Goal: Find specific page/section: Find specific page/section

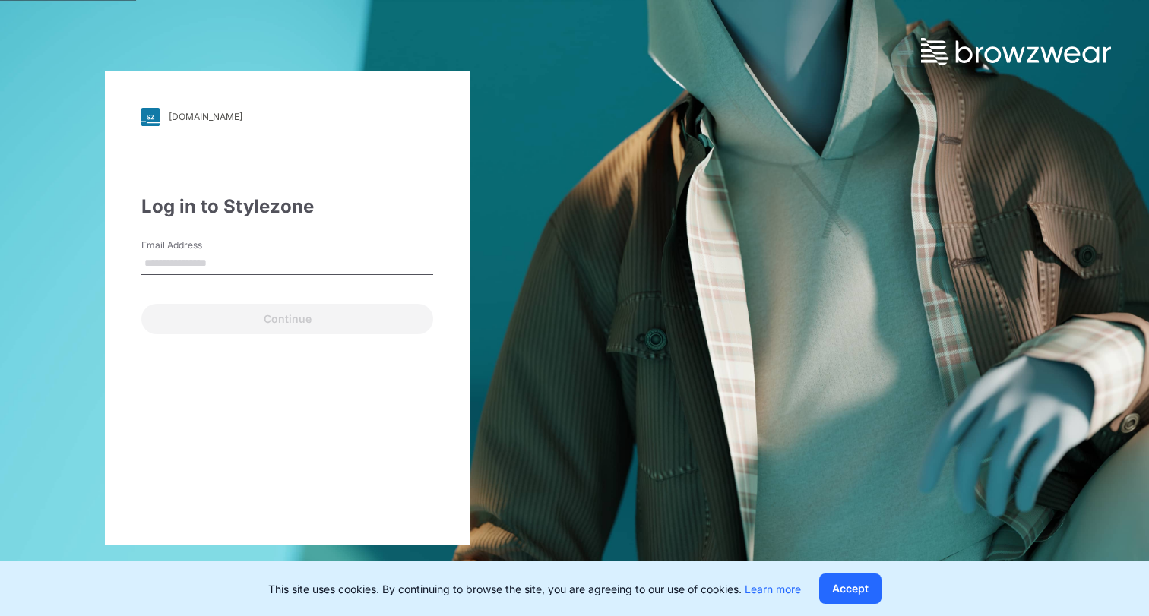
click at [316, 252] on input "Email Address" at bounding box center [287, 263] width 292 height 23
click at [298, 267] on input "**********" at bounding box center [287, 263] width 292 height 23
type input "**********"
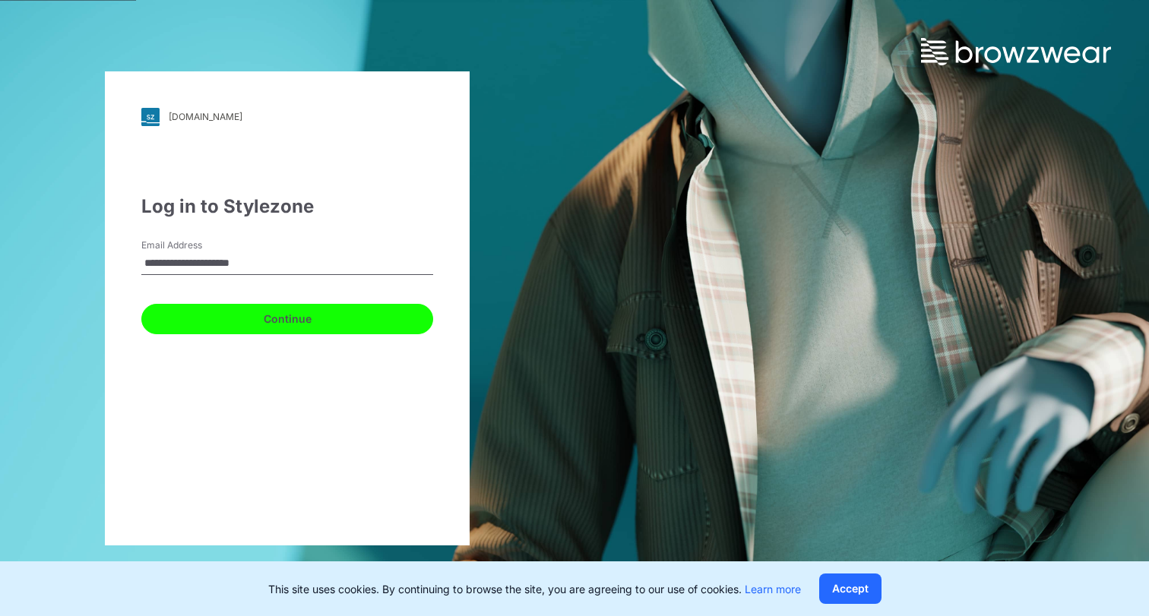
click at [290, 325] on button "Continue" at bounding box center [287, 319] width 292 height 30
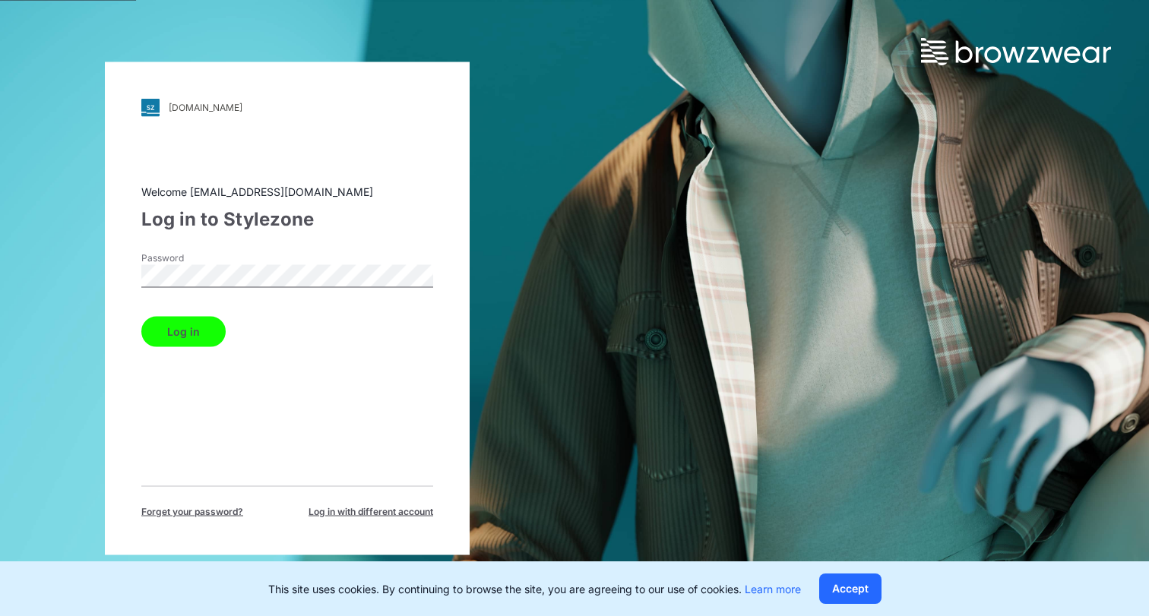
click at [208, 325] on button "Log in" at bounding box center [183, 331] width 84 height 30
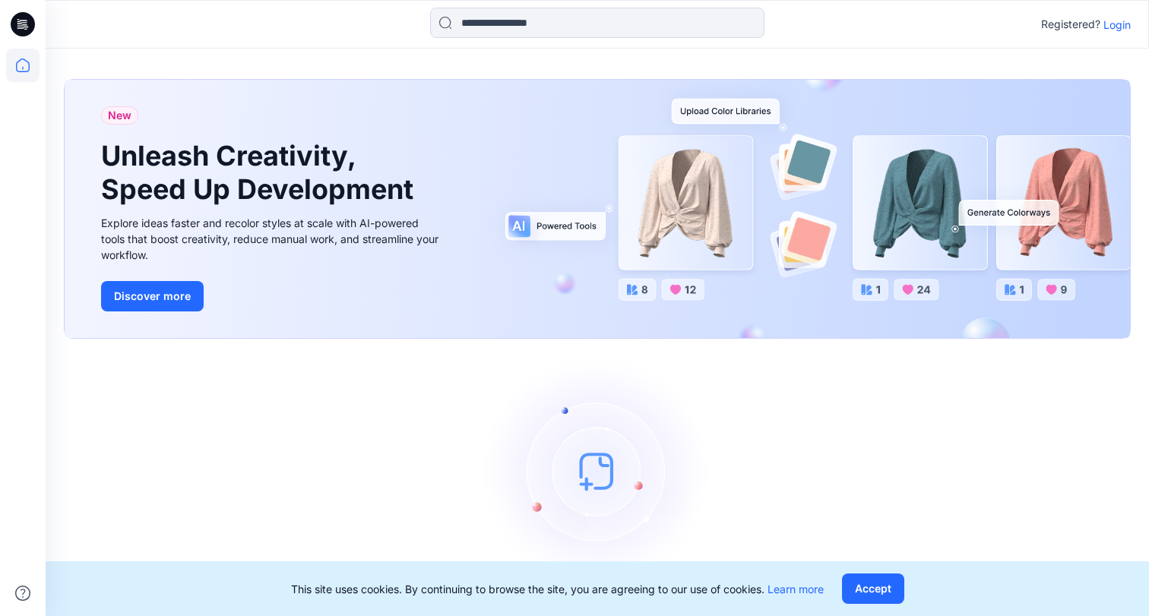
click at [1122, 19] on p "Login" at bounding box center [1117, 25] width 27 height 16
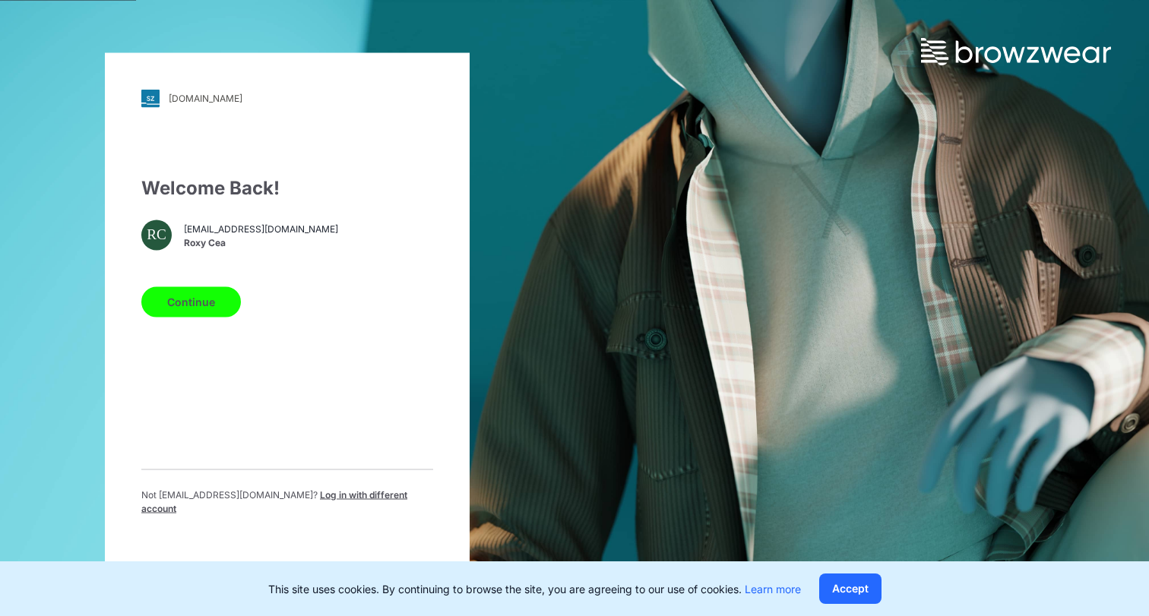
click at [203, 306] on button "Continue" at bounding box center [191, 302] width 100 height 30
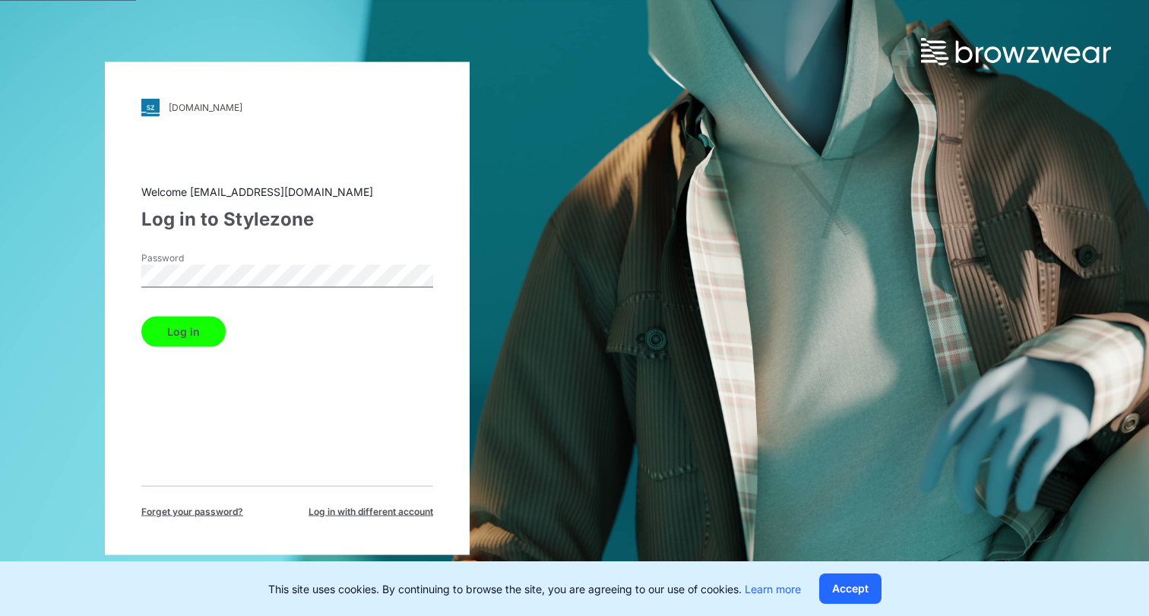
click at [192, 353] on div "Welcome roxy.cea@nordstrom.com Log in to Stylezone Password Log in Forget your …" at bounding box center [287, 350] width 292 height 335
click at [201, 341] on button "Log in" at bounding box center [183, 331] width 84 height 30
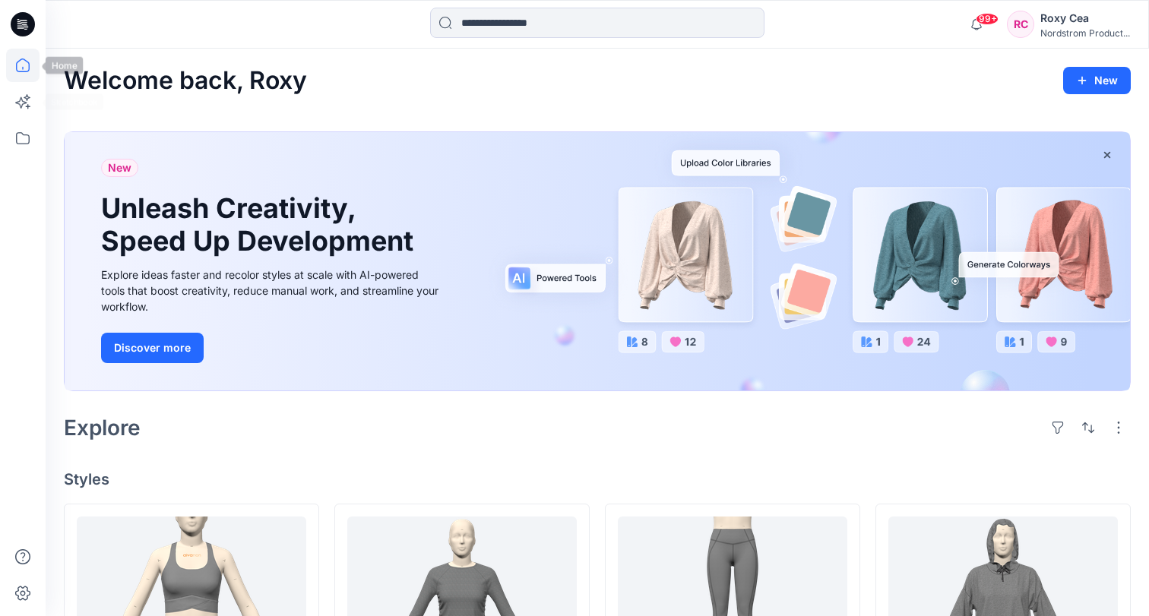
click at [29, 56] on icon at bounding box center [22, 65] width 33 height 33
click at [29, 69] on icon at bounding box center [23, 66] width 14 height 14
click at [35, 157] on div at bounding box center [22, 333] width 33 height 568
click at [29, 138] on icon at bounding box center [23, 138] width 14 height 12
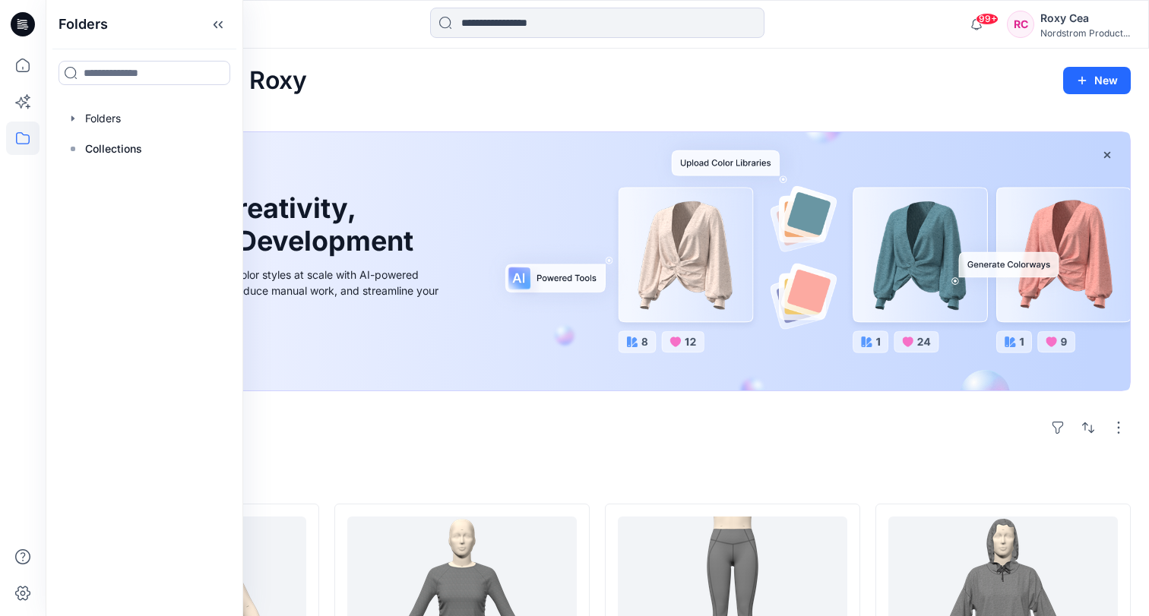
click at [116, 102] on div "Folders Folders Collections" at bounding box center [145, 308] width 198 height 616
click at [116, 113] on div at bounding box center [144, 118] width 173 height 30
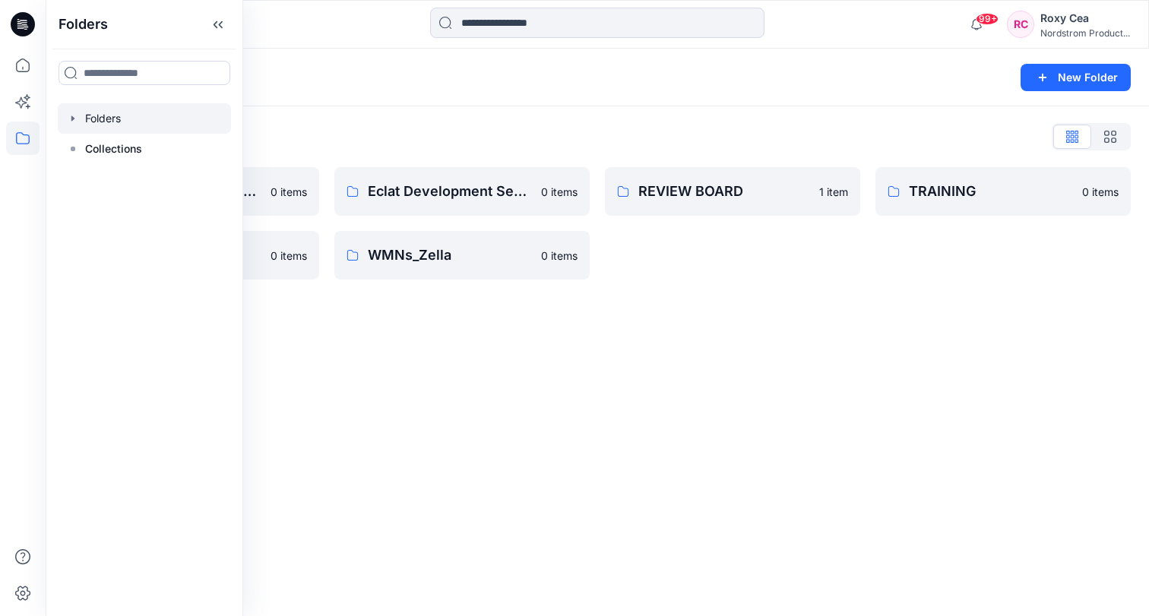
click at [763, 302] on div "Folders New Folder Folders List Block Library - WOMENS 0 items TRIMS 0 items Ec…" at bounding box center [598, 333] width 1104 height 568
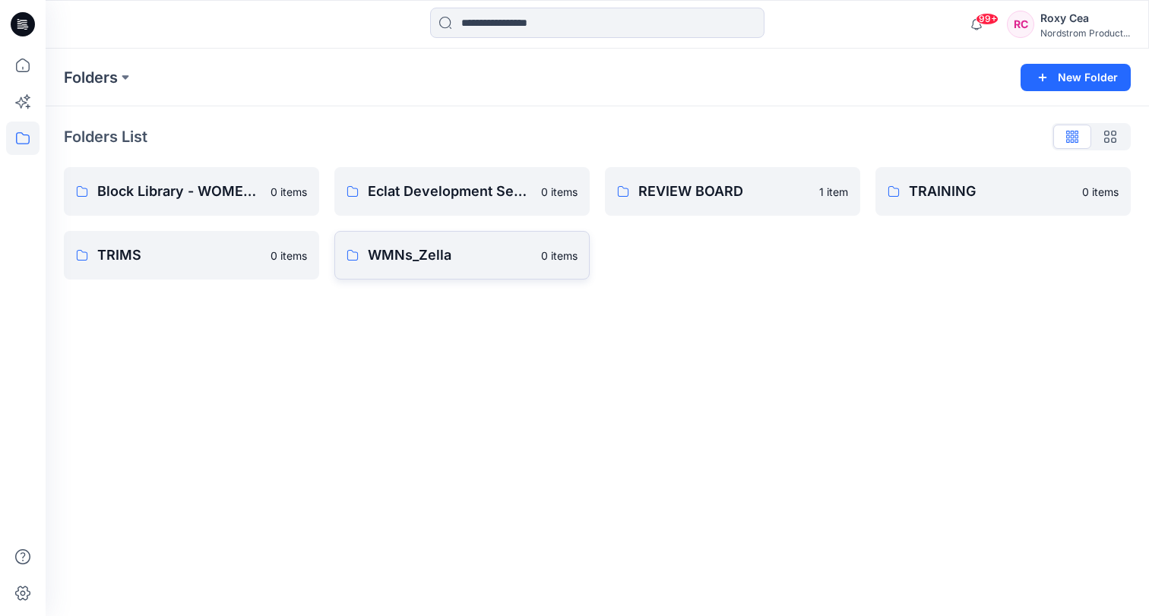
click at [443, 258] on p "WMNs_Zella" at bounding box center [450, 255] width 164 height 21
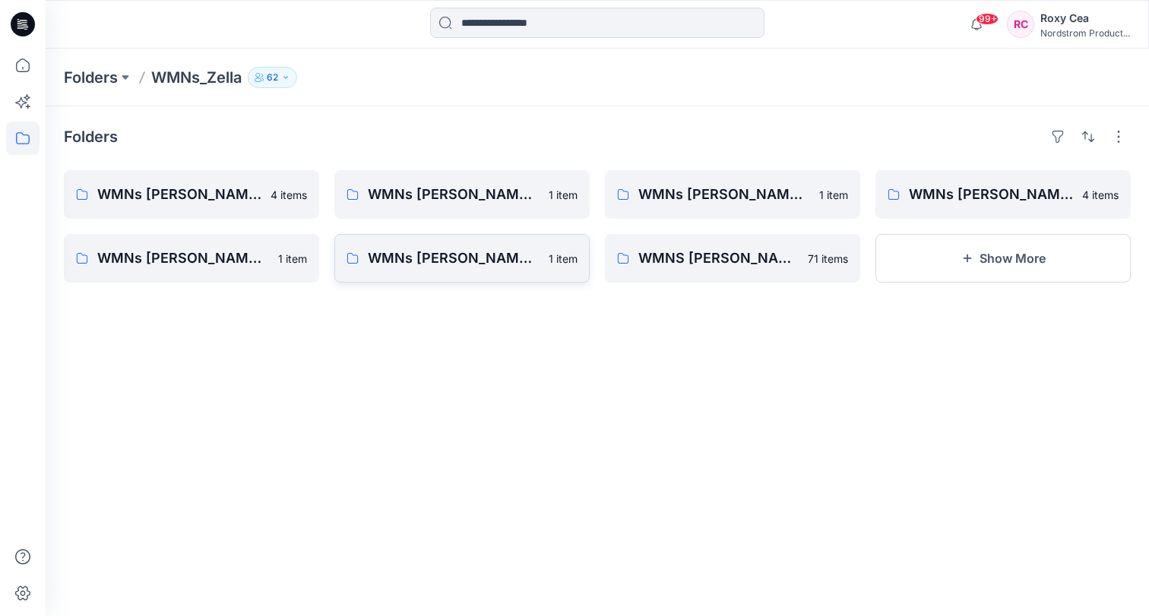
click at [510, 272] on link "WMNs Zella 2026 SP 1 item" at bounding box center [461, 258] width 255 height 49
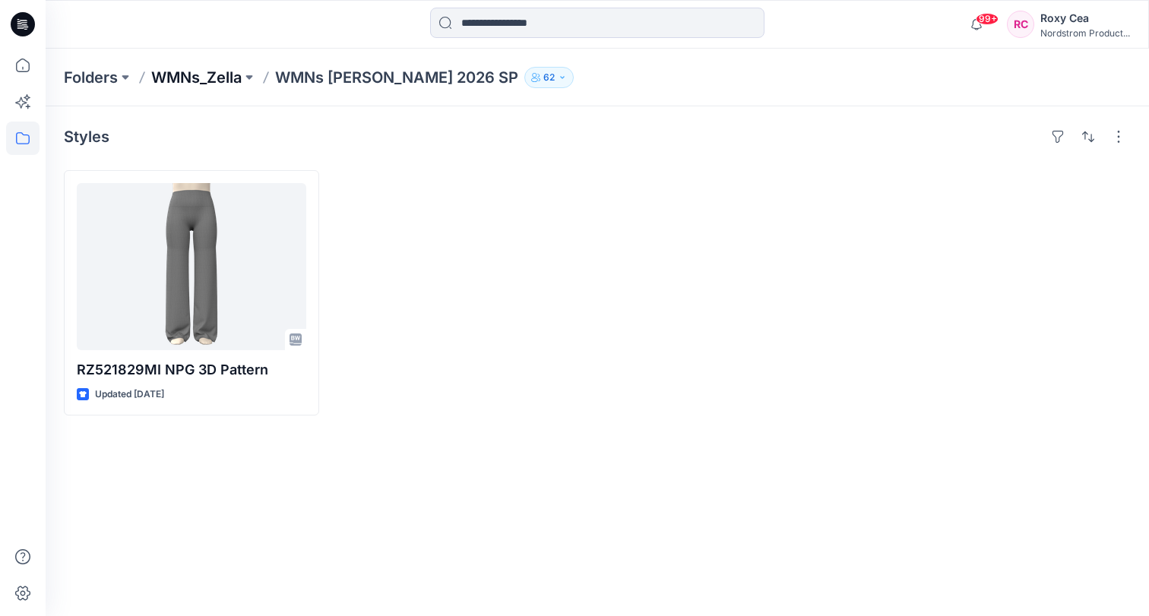
click at [215, 76] on p "WMNs_Zella" at bounding box center [196, 77] width 90 height 21
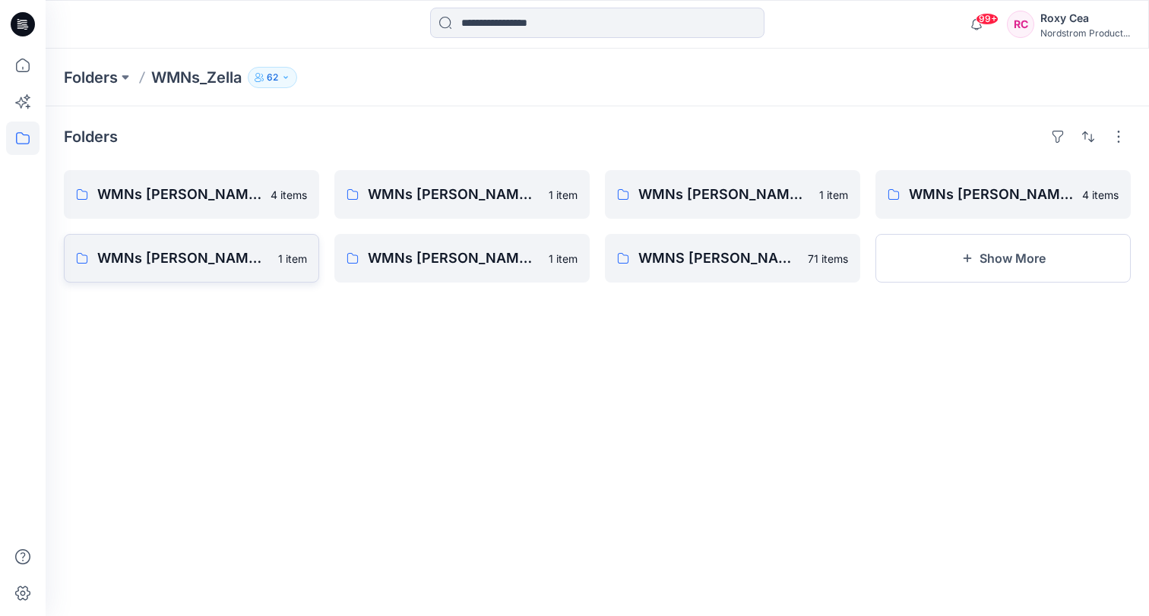
click at [222, 267] on p "WMNs Zella 2026 SU" at bounding box center [183, 258] width 172 height 21
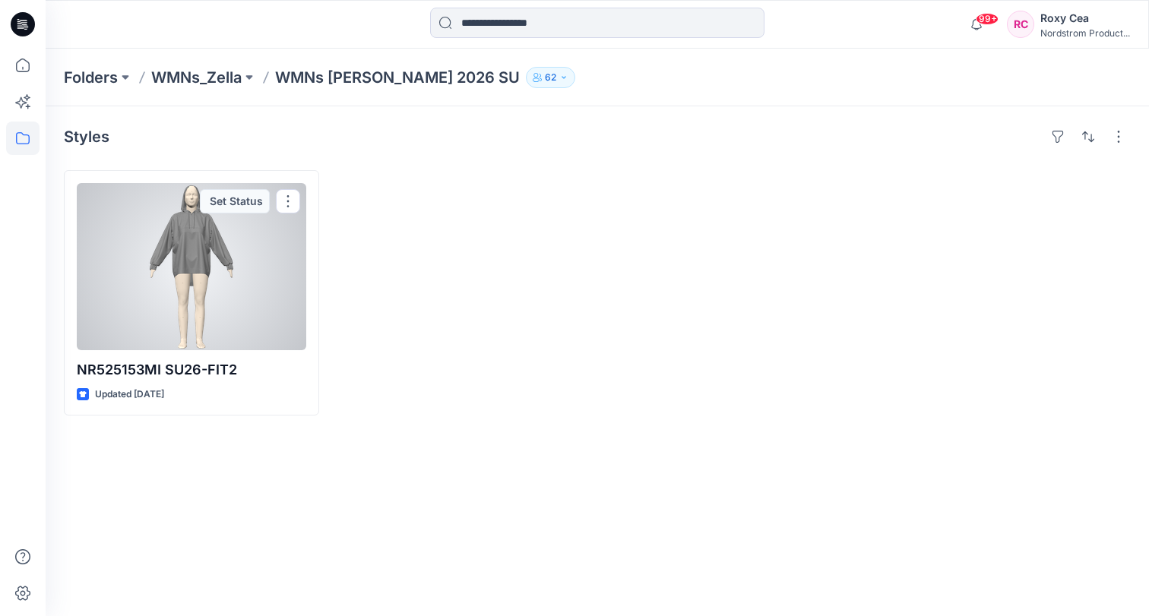
click at [222, 267] on div at bounding box center [192, 266] width 230 height 167
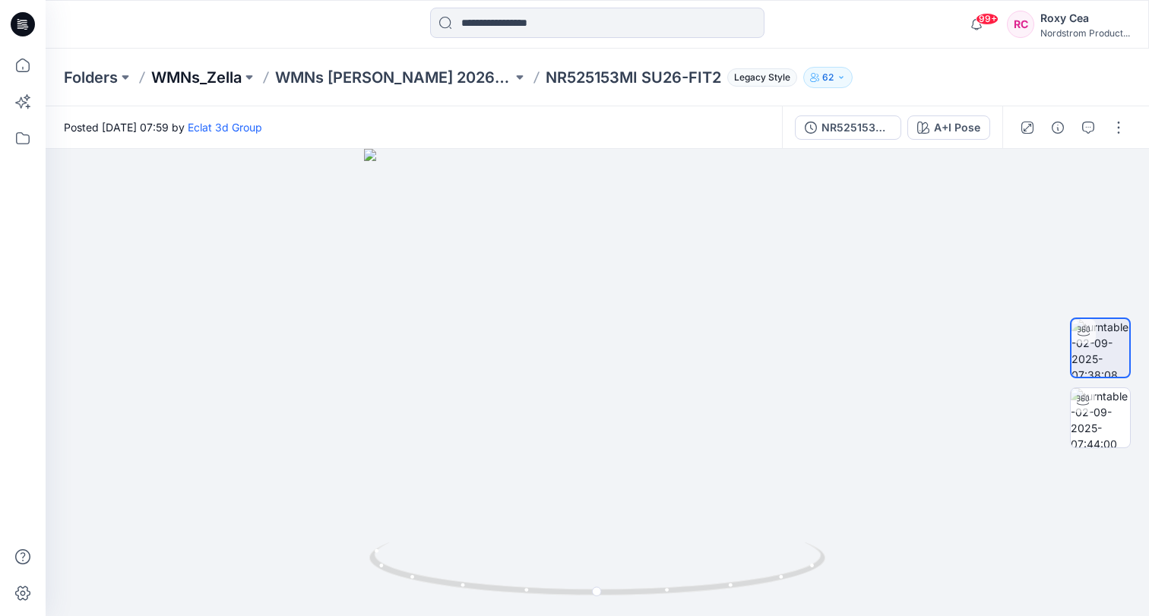
click at [226, 76] on p "WMNs_Zella" at bounding box center [196, 77] width 90 height 21
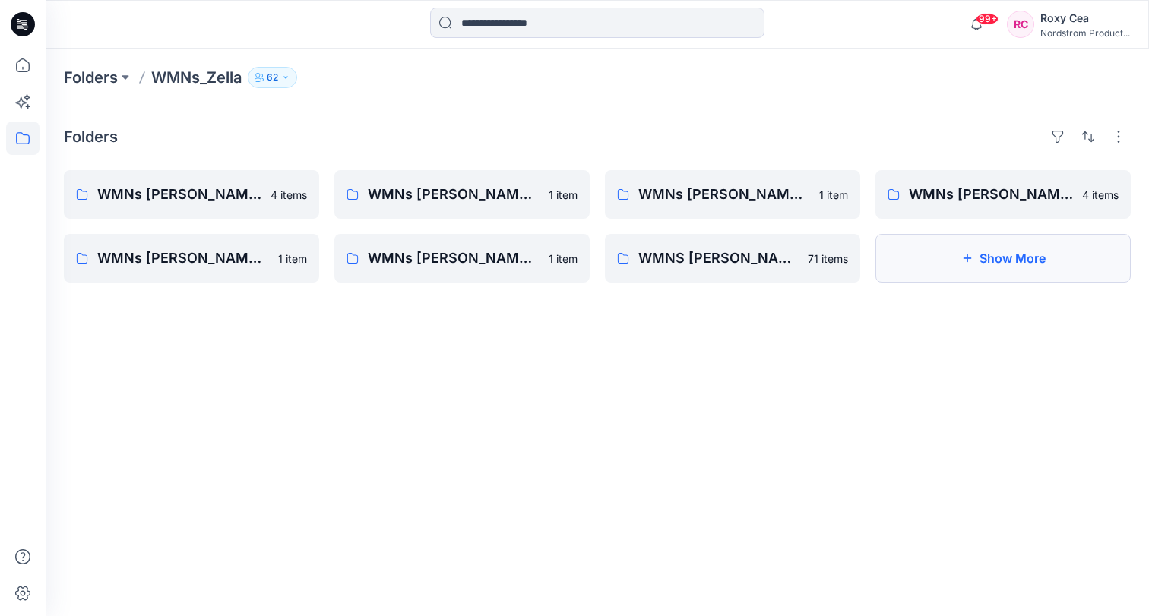
click at [1031, 258] on button "Show More" at bounding box center [1003, 258] width 255 height 49
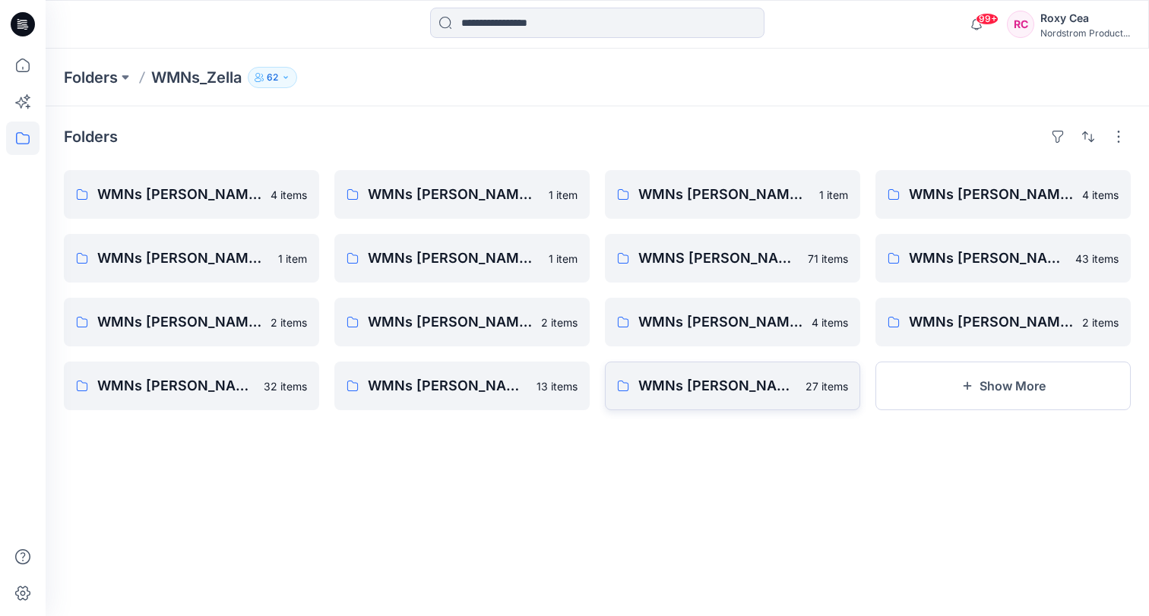
click at [747, 398] on link "WMNs Zella 2021 SU 27 items" at bounding box center [732, 386] width 255 height 49
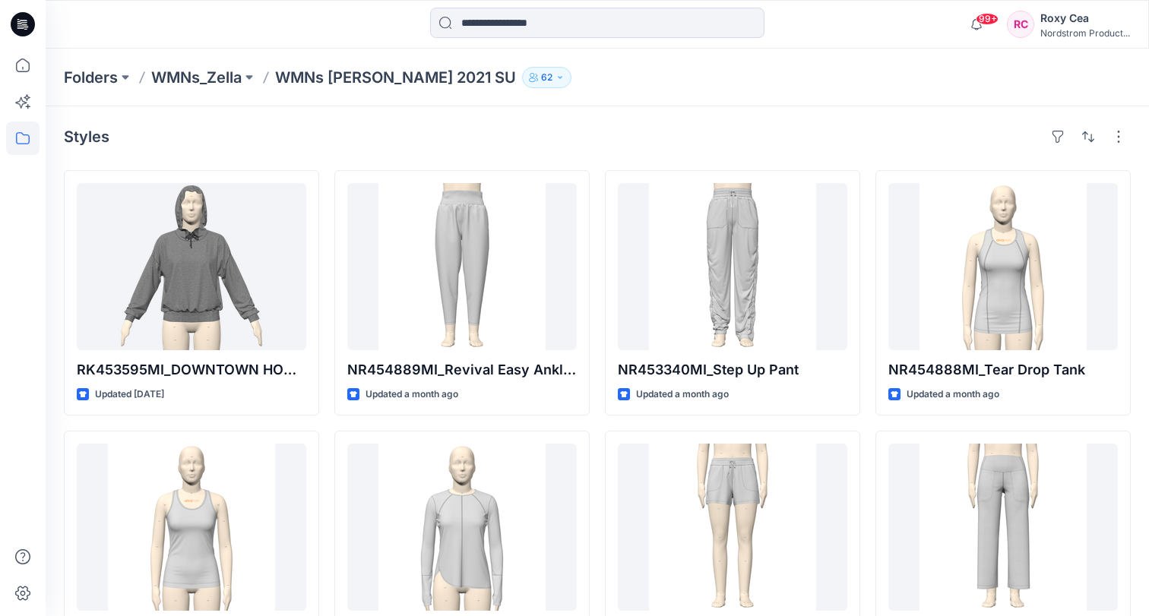
click at [70, 89] on div "Folders WMNs_Zella WMNs Zella 2021 SU 62" at bounding box center [598, 78] width 1104 height 58
click at [220, 79] on p "WMNs_Zella" at bounding box center [196, 77] width 90 height 21
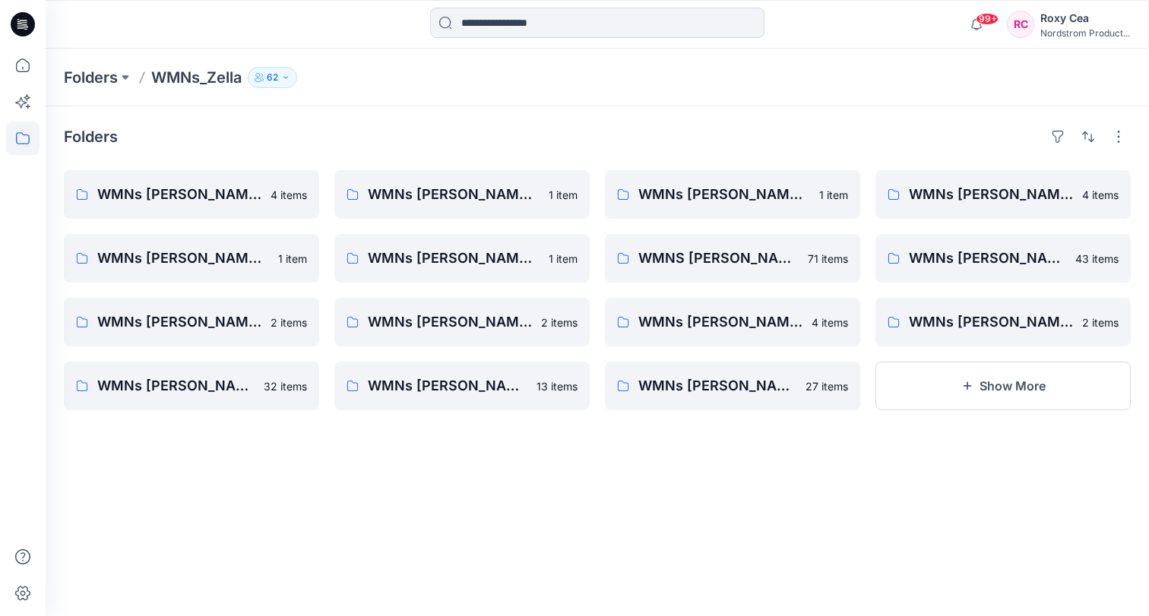
click at [105, 92] on div "Folders WMNs_Zella 62" at bounding box center [598, 78] width 1104 height 58
click at [119, 73] on button at bounding box center [125, 77] width 15 height 21
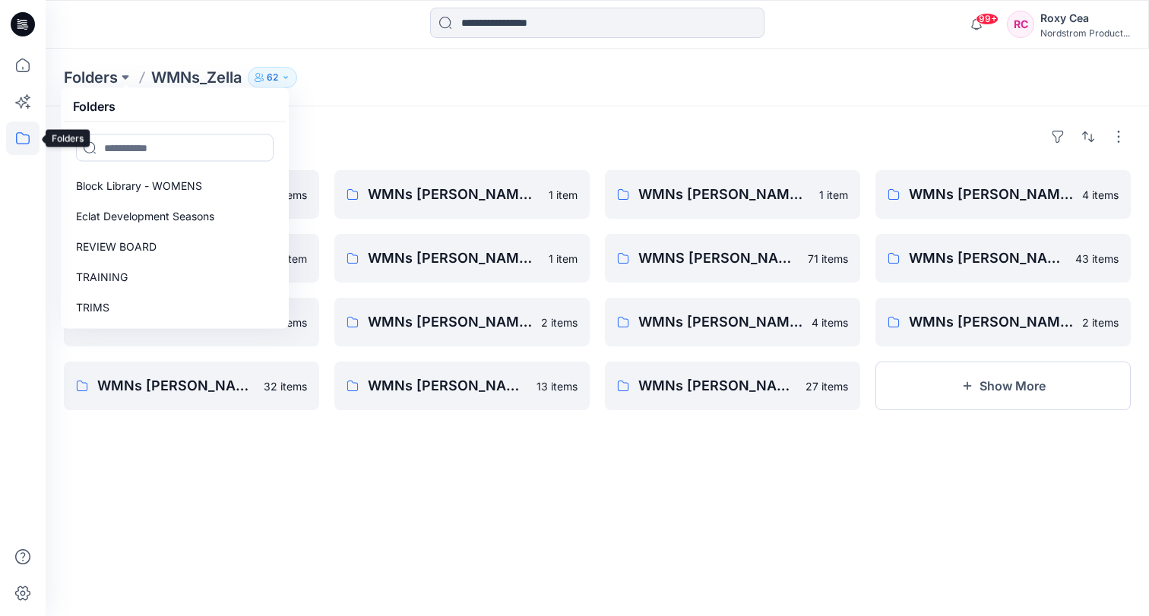
click at [33, 137] on icon at bounding box center [22, 138] width 33 height 33
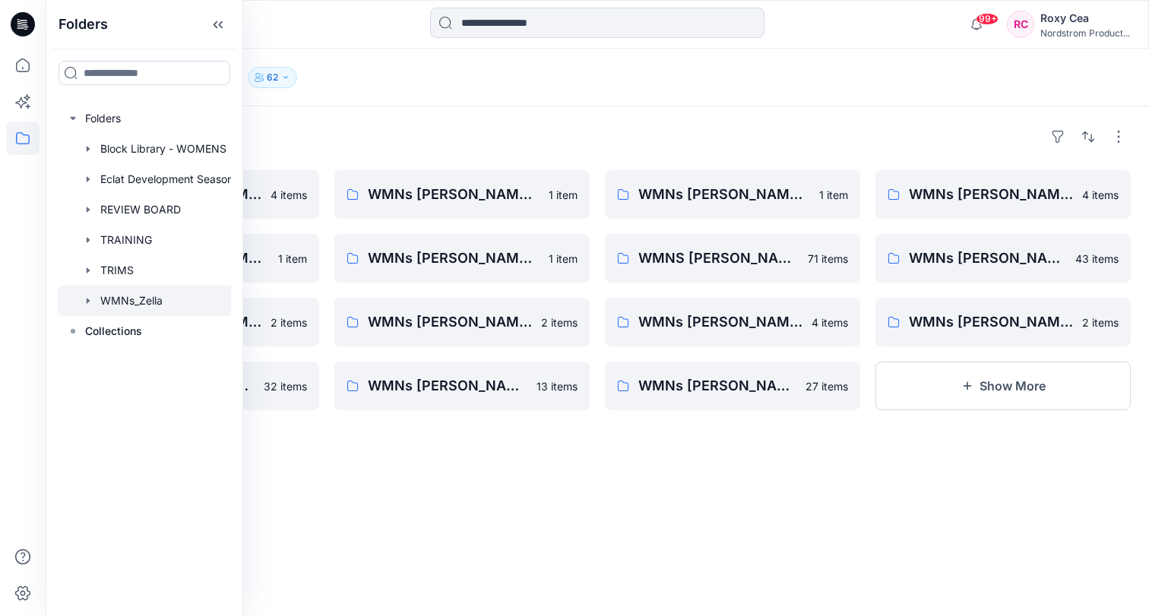
click at [604, 77] on div "Folders WMNs_Zella 62" at bounding box center [538, 77] width 949 height 21
